Goal: Task Accomplishment & Management: Use online tool/utility

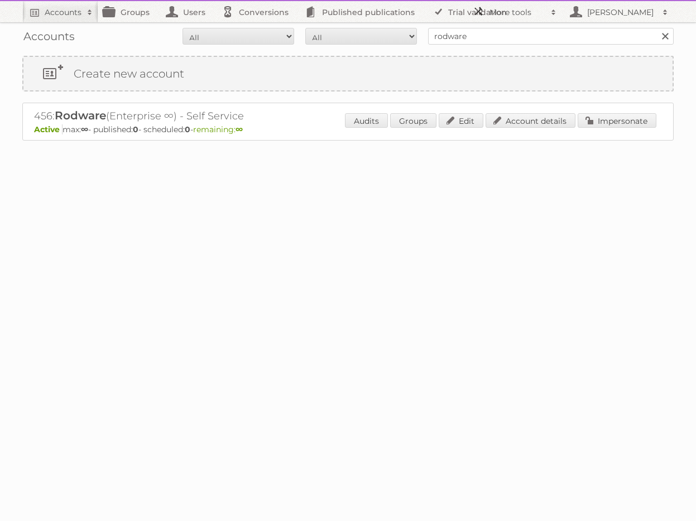
click at [527, 13] on h2 "More tools" at bounding box center [517, 12] width 56 height 11
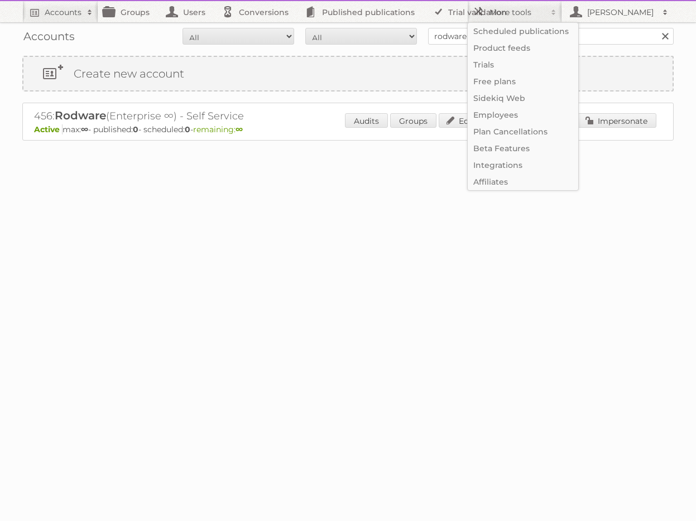
click at [480, 274] on body "Accounts Search Advanced Search Create new account Groups Users Conversions Pub…" at bounding box center [348, 260] width 696 height 521
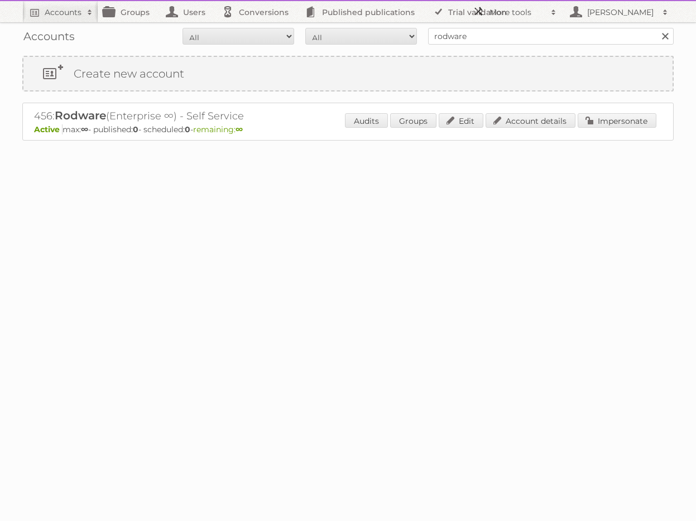
click at [528, 10] on h2 "More tools" at bounding box center [517, 12] width 56 height 11
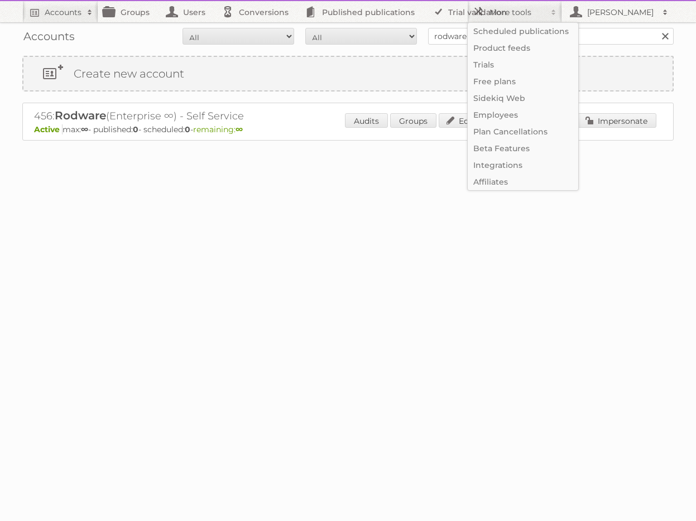
click at [474, 375] on body "Accounts Search Advanced Search Create new account Groups Users Conversions Pub…" at bounding box center [348, 260] width 696 height 521
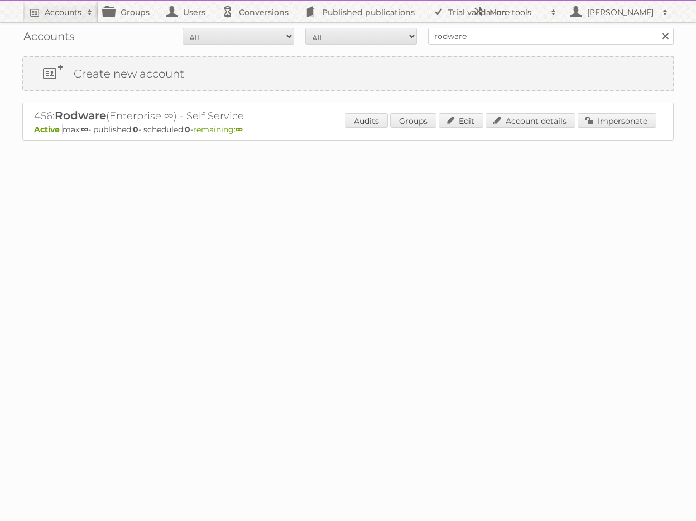
click at [474, 375] on body "Accounts Search Advanced Search Create new account Groups Users Conversions Pub…" at bounding box center [348, 260] width 696 height 521
click at [242, 230] on body "Accounts Search Advanced Search Create new account Groups Users Conversions Pub…" at bounding box center [348, 260] width 696 height 521
click at [514, 11] on h2 "More tools" at bounding box center [517, 12] width 56 height 11
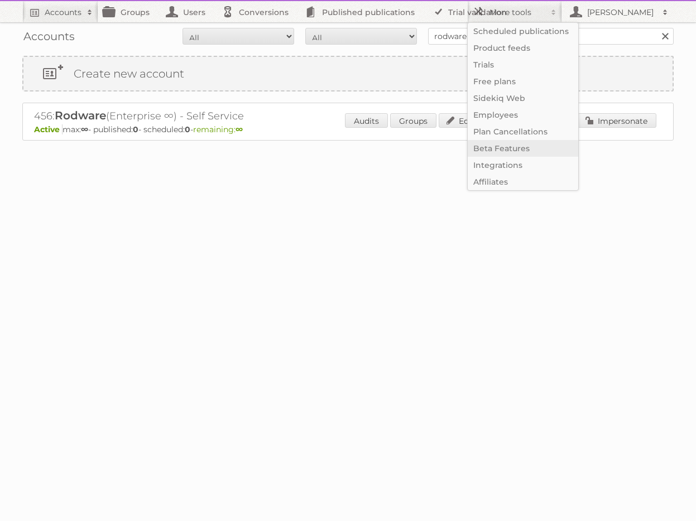
click at [522, 145] on link "Beta Features" at bounding box center [522, 148] width 110 height 17
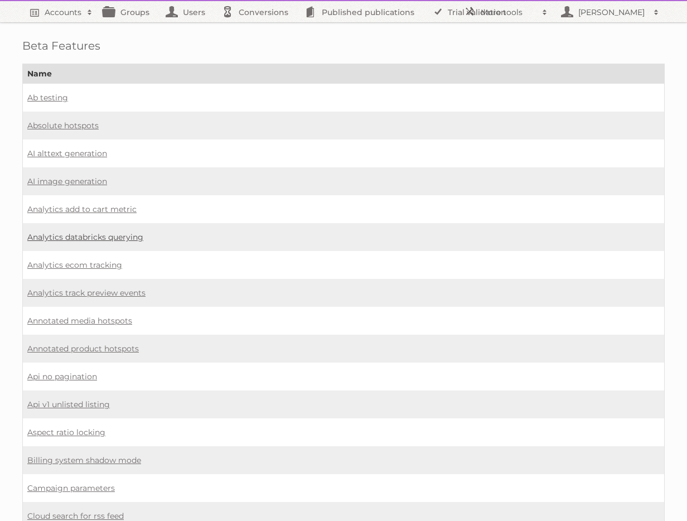
click at [119, 236] on link "Analytics databricks querying" at bounding box center [85, 237] width 116 height 10
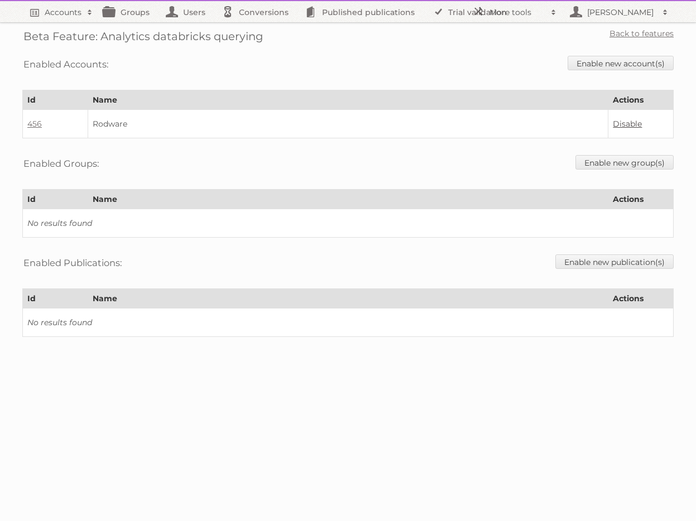
click at [635, 122] on link "Disable" at bounding box center [626, 124] width 29 height 10
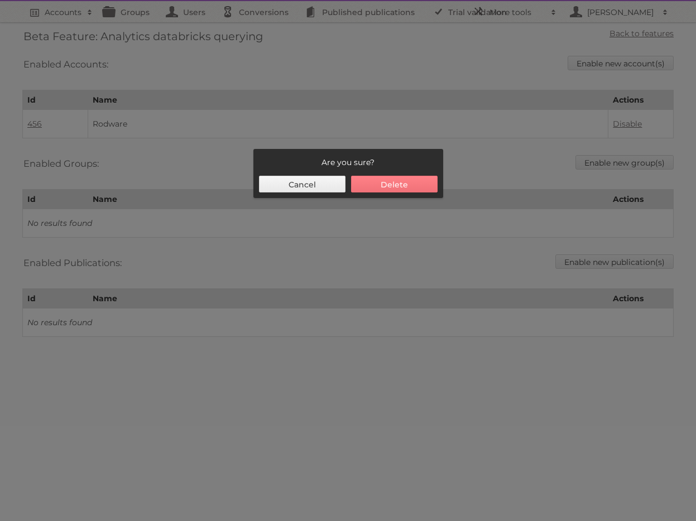
click at [406, 180] on button "Delete" at bounding box center [394, 184] width 86 height 17
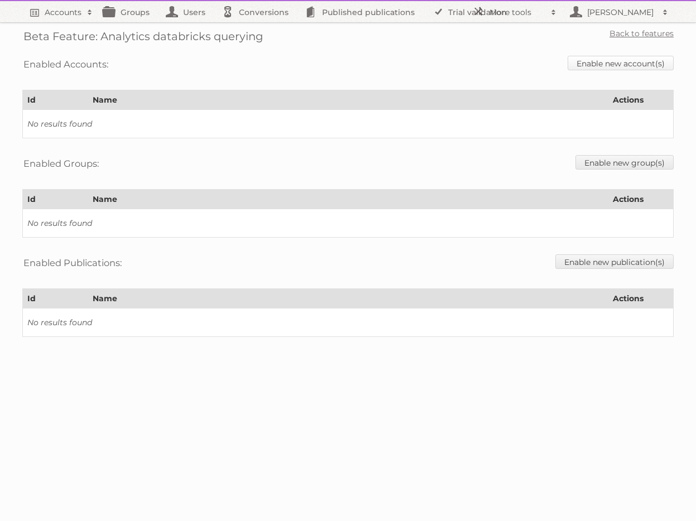
click at [615, 58] on link "Enable new account(s)" at bounding box center [620, 63] width 106 height 15
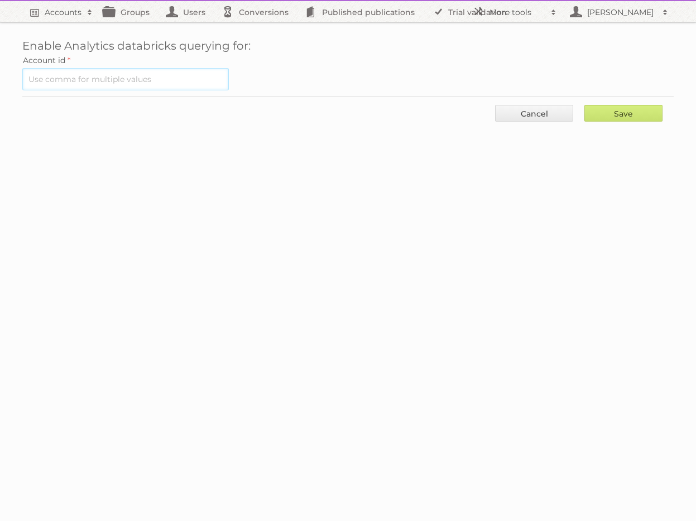
click at [124, 78] on input "text" at bounding box center [125, 79] width 206 height 22
type input "456"
click at [605, 111] on input "Save" at bounding box center [623, 113] width 78 height 17
type input "..."
